Goal: Navigation & Orientation: Find specific page/section

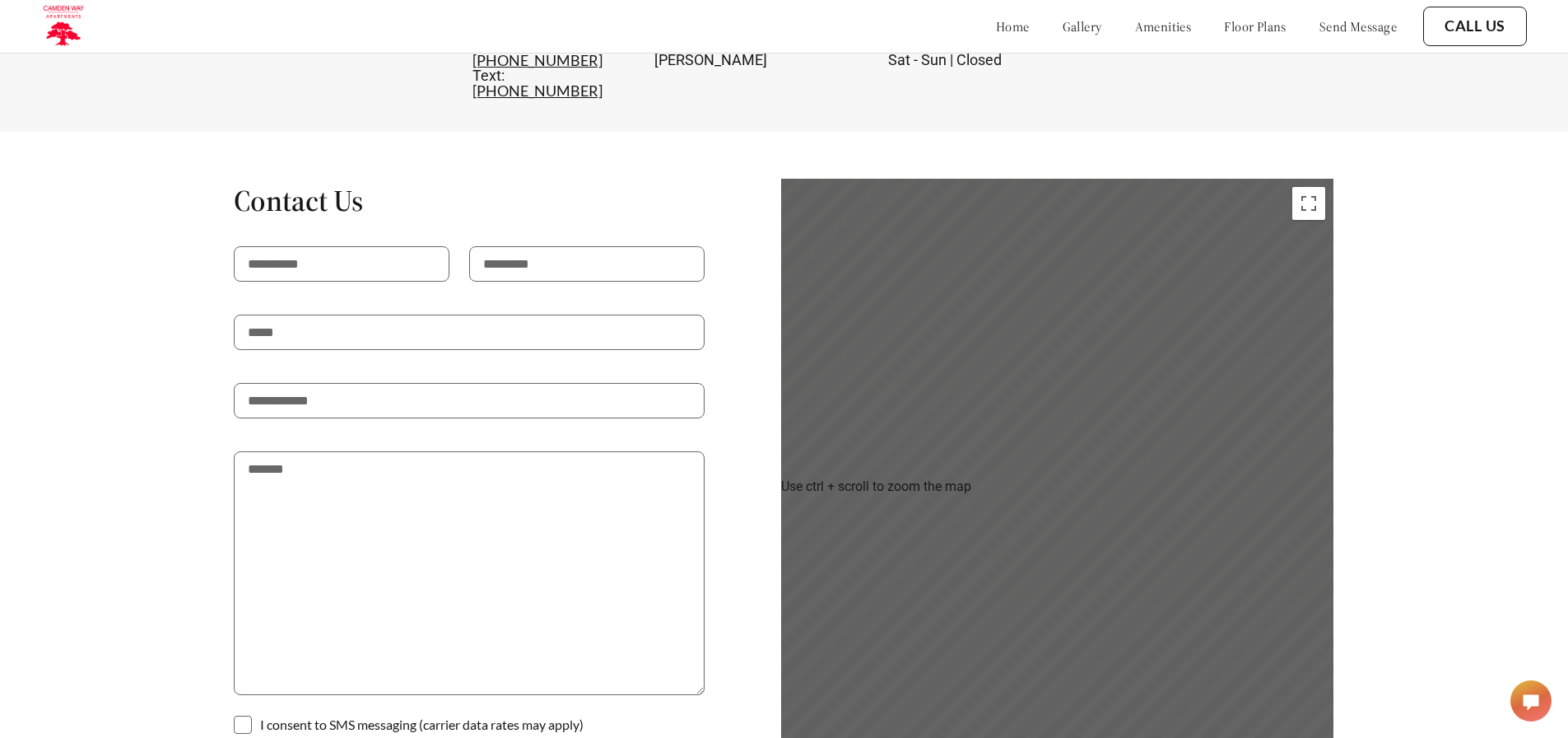
scroll to position [2652, 0]
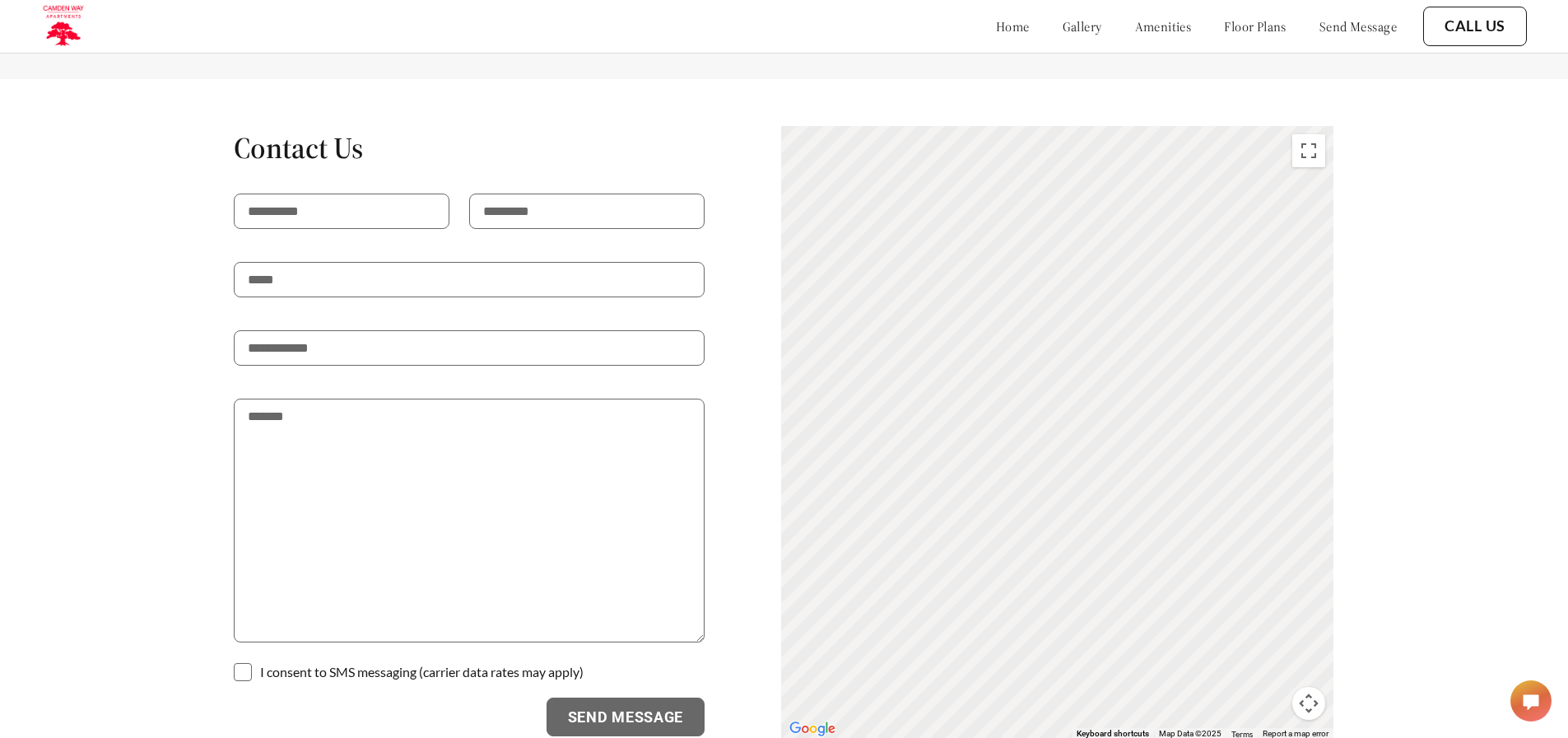
click at [1333, 145] on div "To activate drag with keyboard, press Alt + Enter. Once in keyboard drag state,…" at bounding box center [1057, 433] width 553 height 614
click at [1316, 138] on button "Toggle fullscreen view" at bounding box center [1308, 150] width 33 height 33
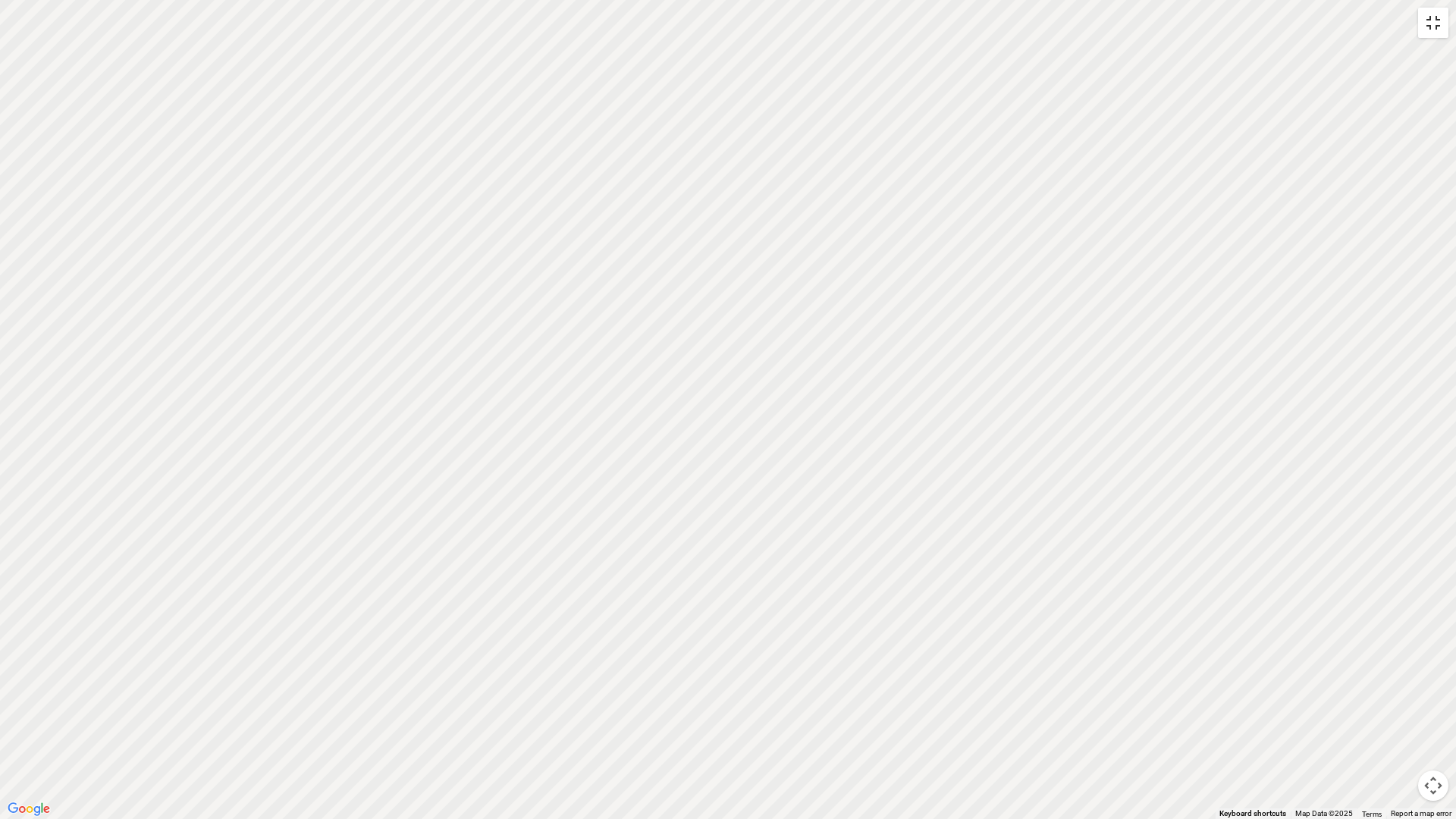
click at [1443, 11] on button "Toggle fullscreen view" at bounding box center [1432, 22] width 30 height 30
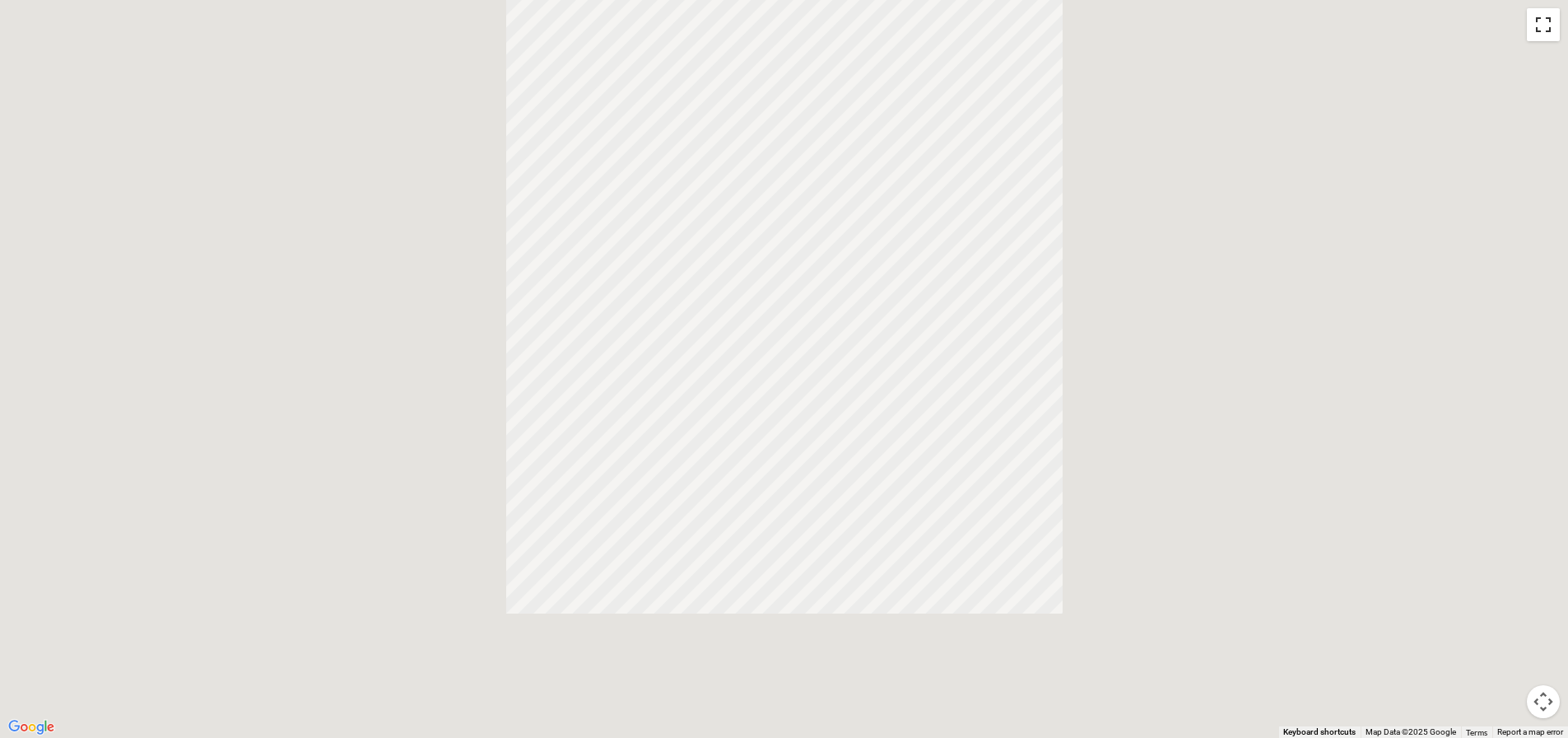
scroll to position [757, 0]
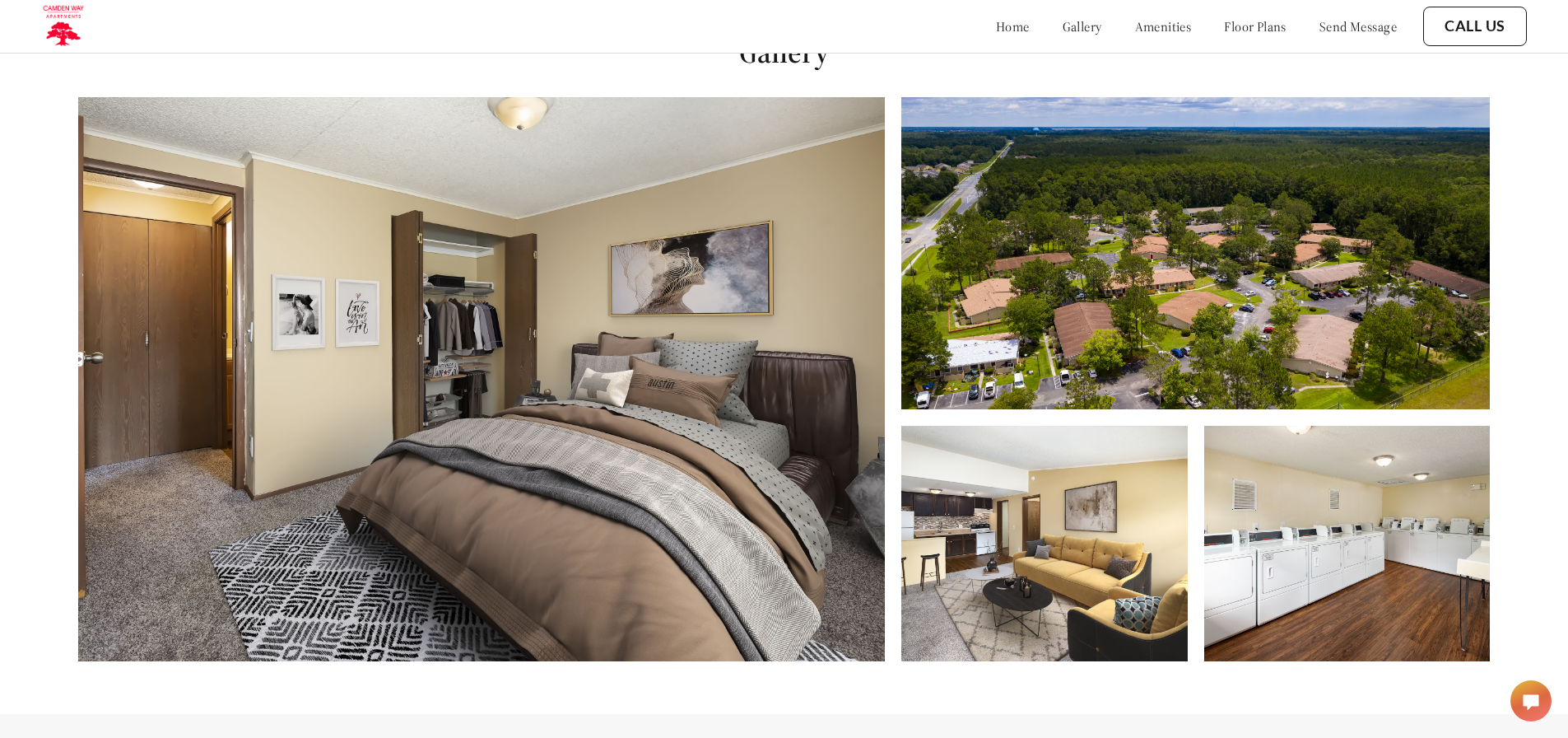
click at [1062, 34] on link "gallery" at bounding box center [1082, 26] width 40 height 16
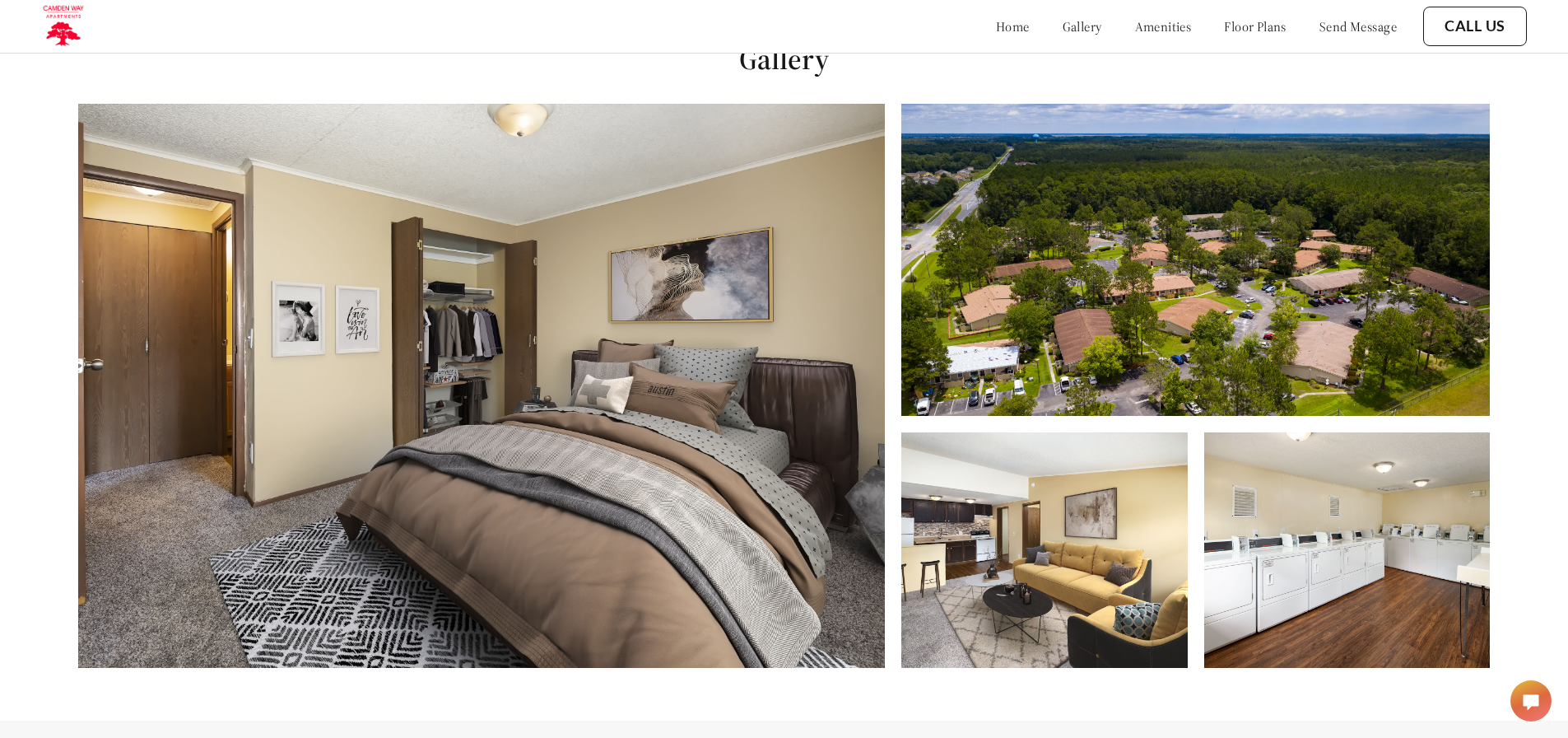
click at [1062, 24] on link "gallery" at bounding box center [1082, 26] width 40 height 16
click at [1062, 33] on link "gallery" at bounding box center [1082, 26] width 40 height 16
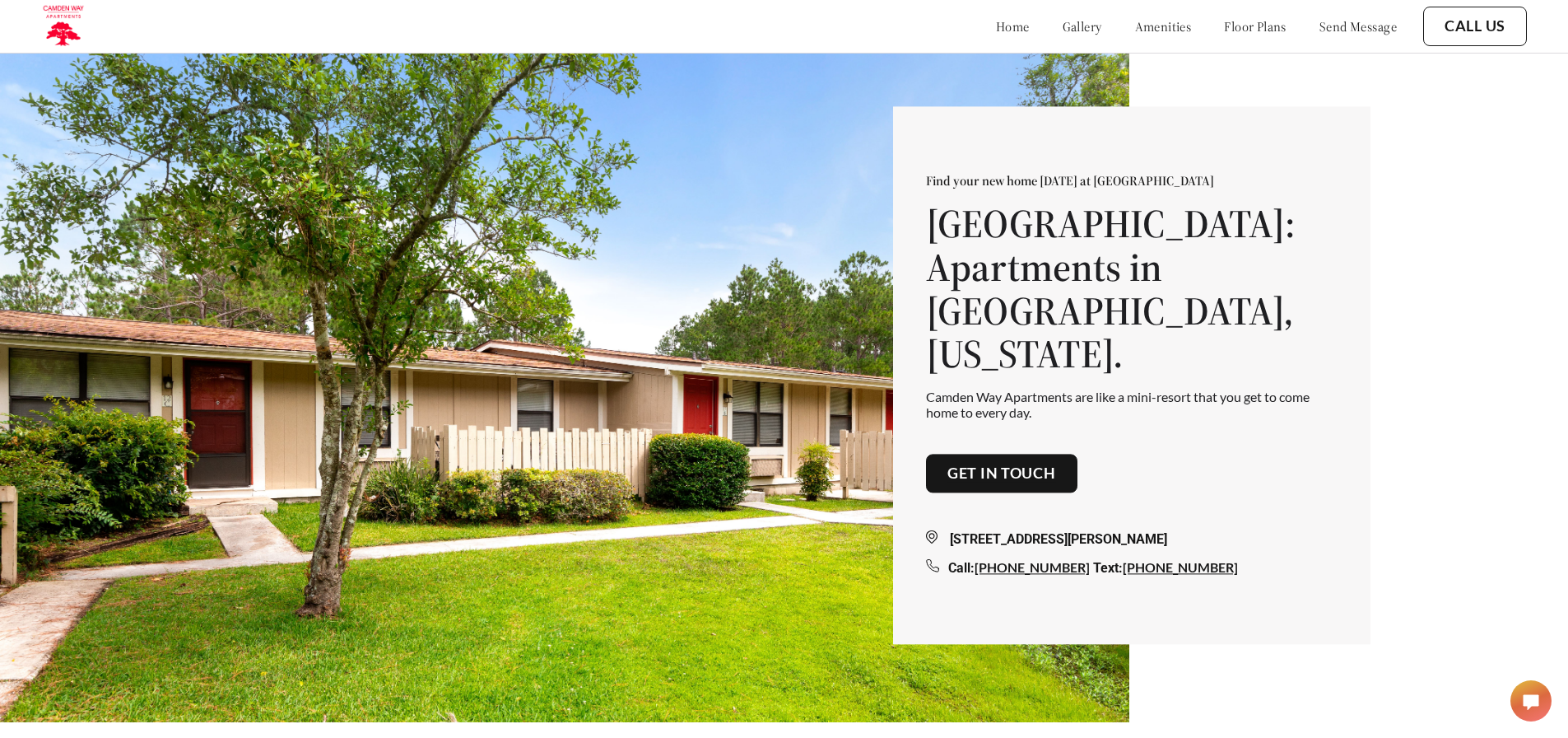
scroll to position [0, 0]
